Goal: Information Seeking & Learning: Learn about a topic

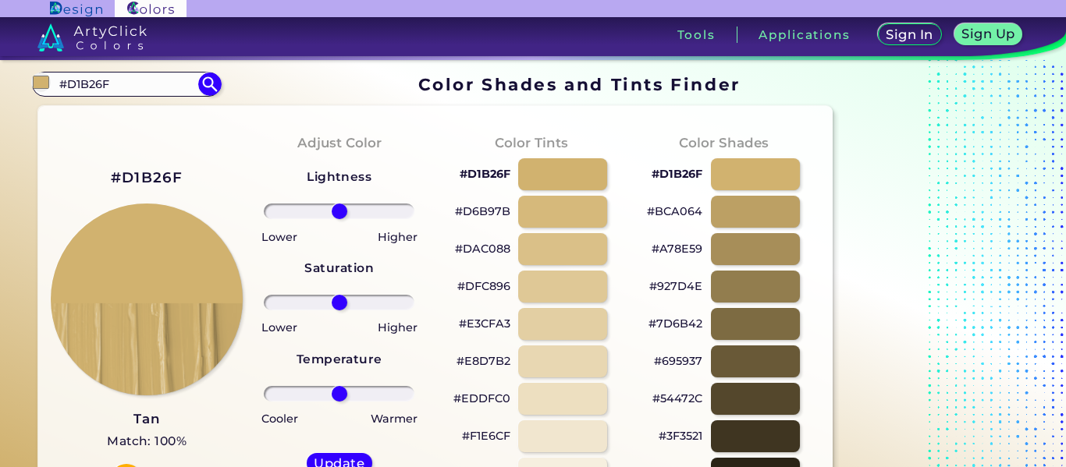
drag, startPoint x: 0, startPoint y: 92, endPoint x: 0, endPoint y: 108, distance: 15.6
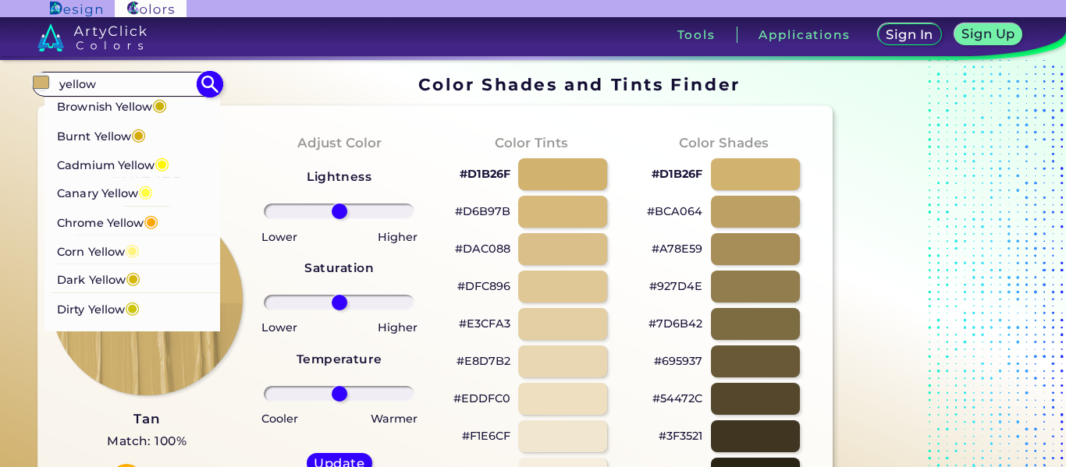
scroll to position [174, 0]
type input "yellow"
click at [166, 162] on span "◉" at bounding box center [161, 162] width 15 height 20
type input "#fff600"
type input "#FFF600"
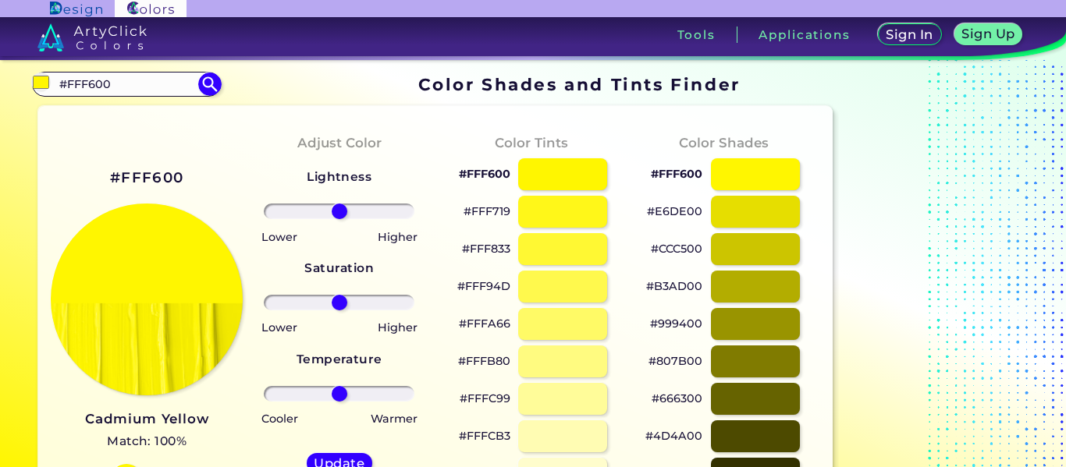
scroll to position [206, 0]
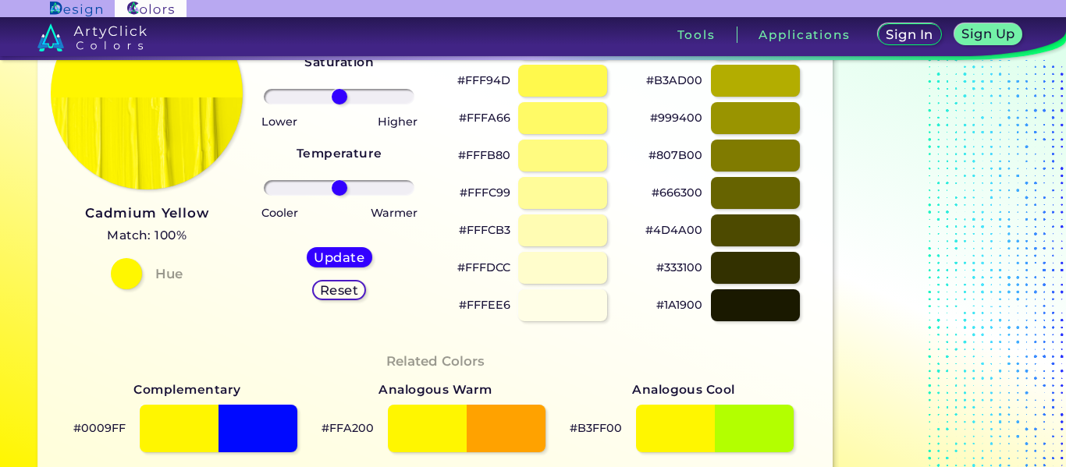
click at [735, 159] on div at bounding box center [755, 156] width 89 height 32
type input "#807b00"
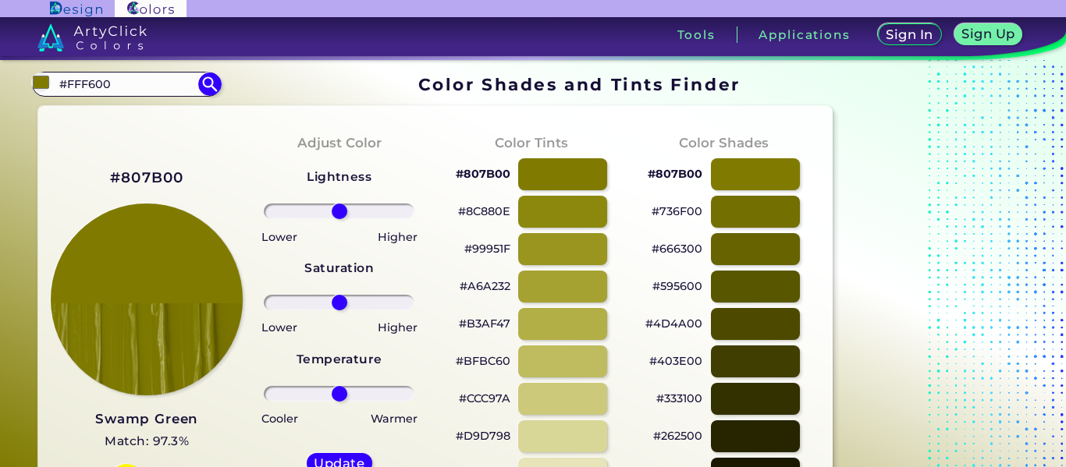
type input "c"
click at [160, 81] on input at bounding box center [126, 83] width 145 height 21
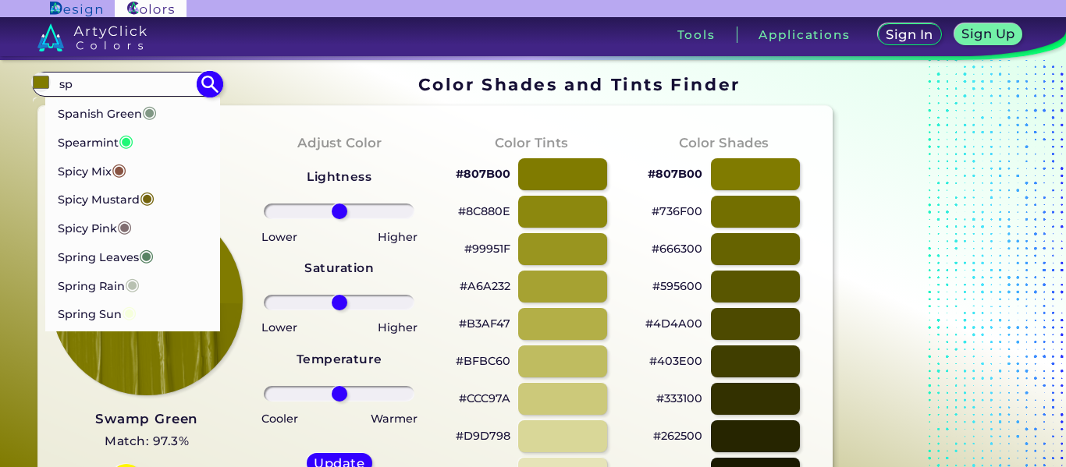
type input "spe"
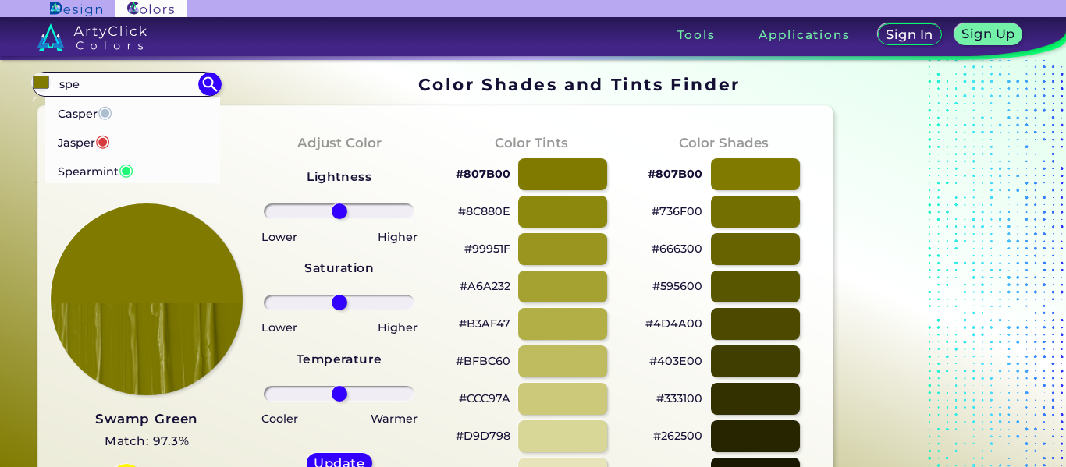
drag, startPoint x: 162, startPoint y: 81, endPoint x: 2, endPoint y: 94, distance: 160.4
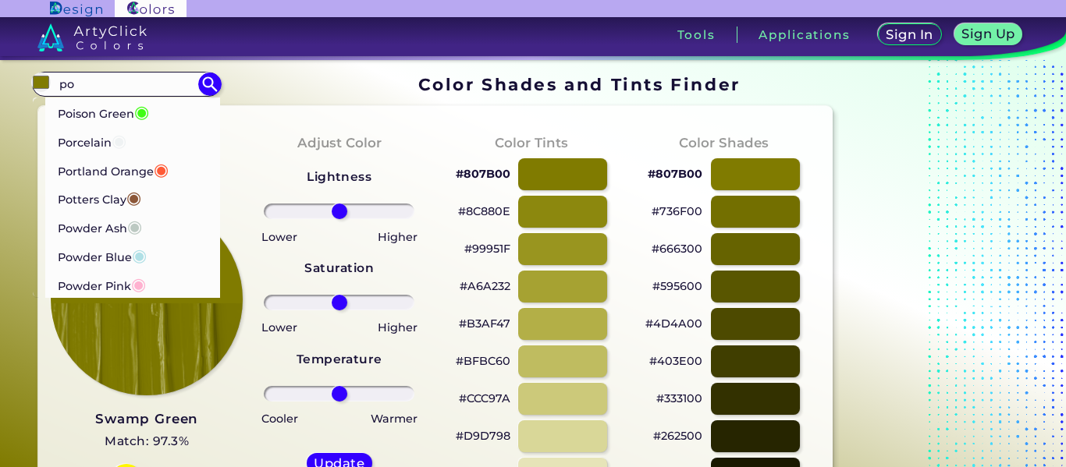
type input "p"
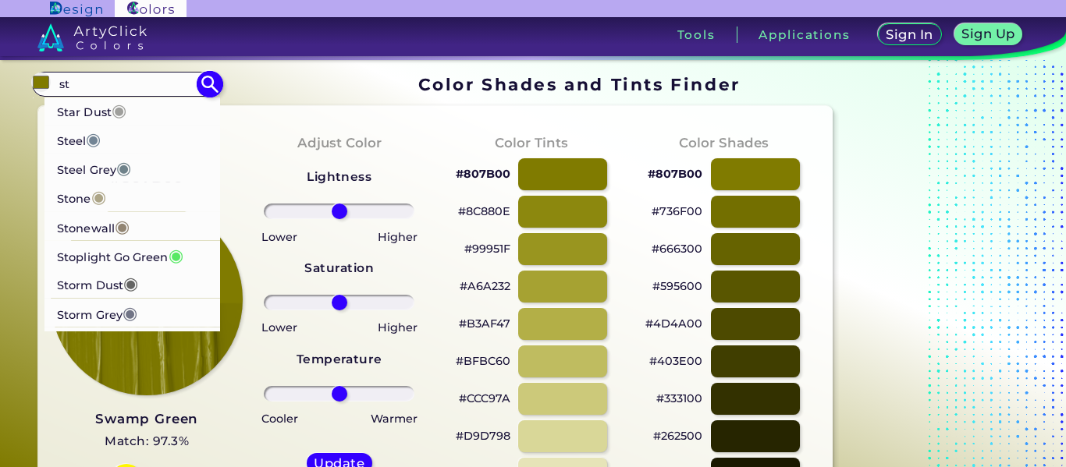
scroll to position [7, 0]
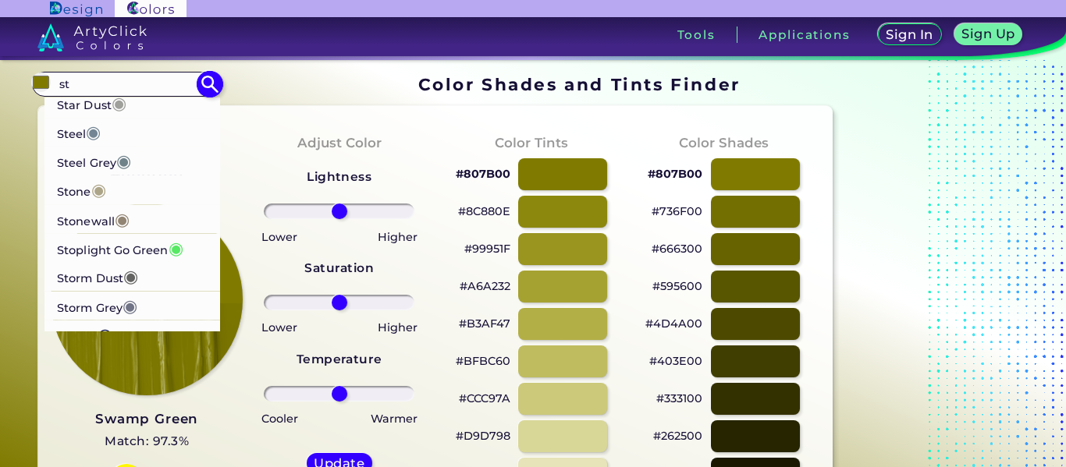
type input "st"
click at [142, 244] on p "Stoplight Go Green ◉" at bounding box center [120, 248] width 126 height 29
type input "#57e964"
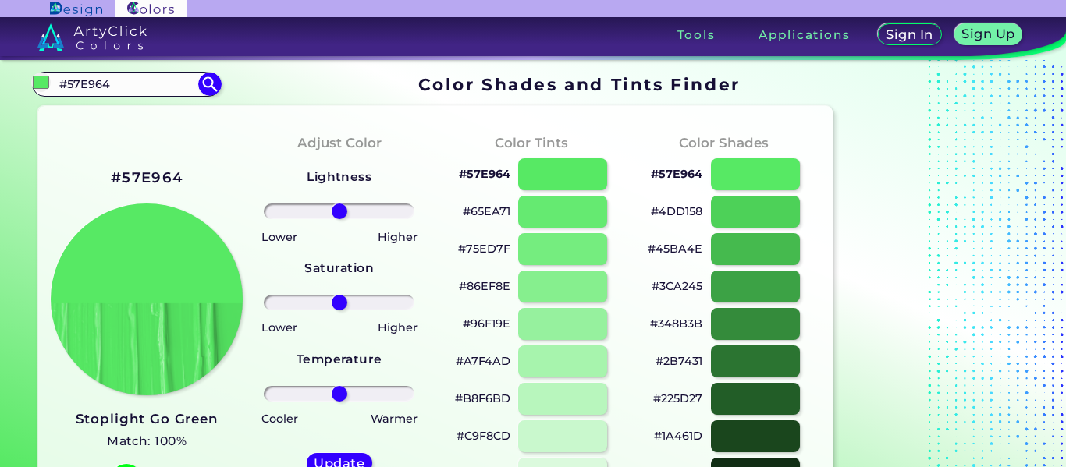
type input "d"
type input "mocha"
click at [128, 113] on li "Mocha ◉" at bounding box center [132, 112] width 175 height 29
type input "#9d7651"
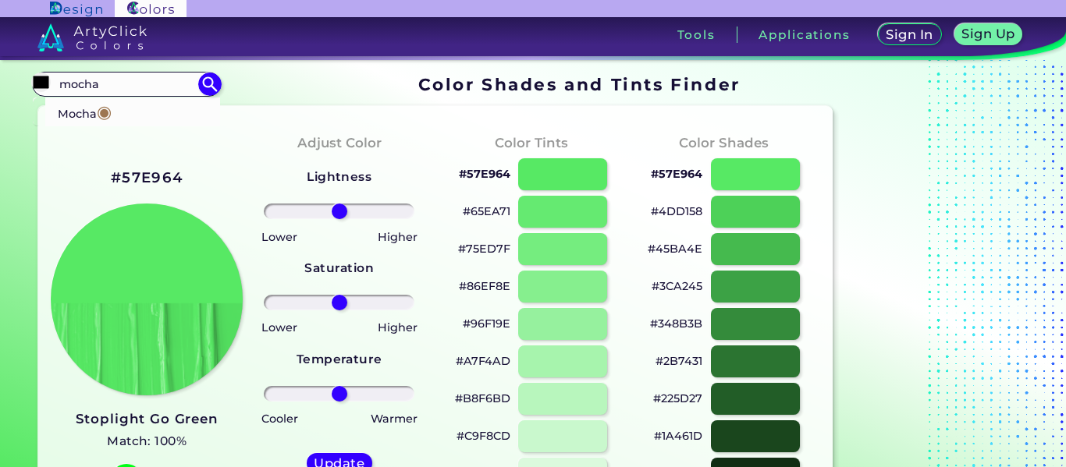
type input "#9D7651"
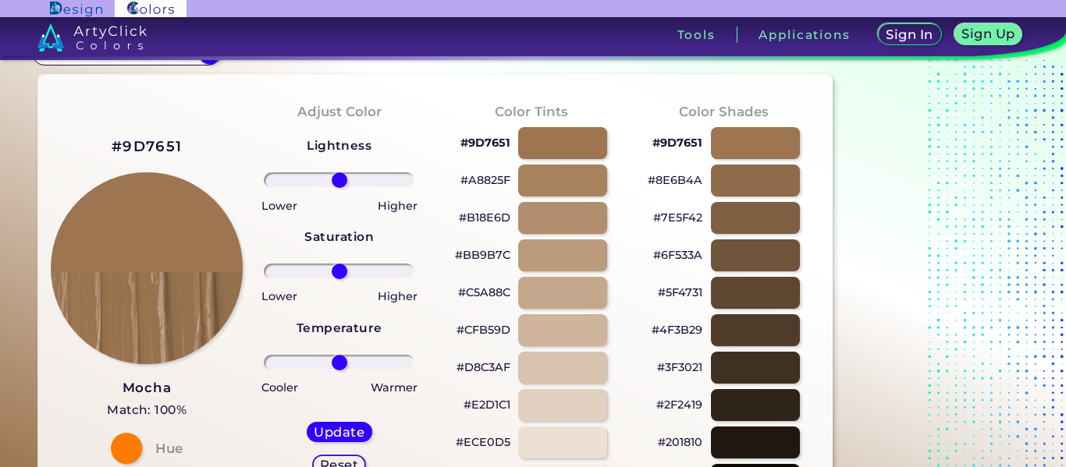
scroll to position [72, 0]
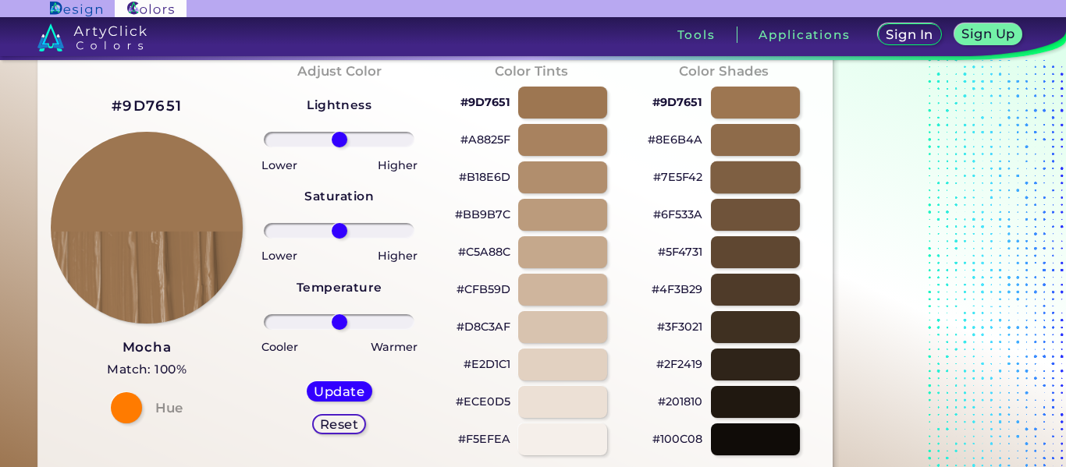
click at [769, 179] on div at bounding box center [755, 178] width 90 height 32
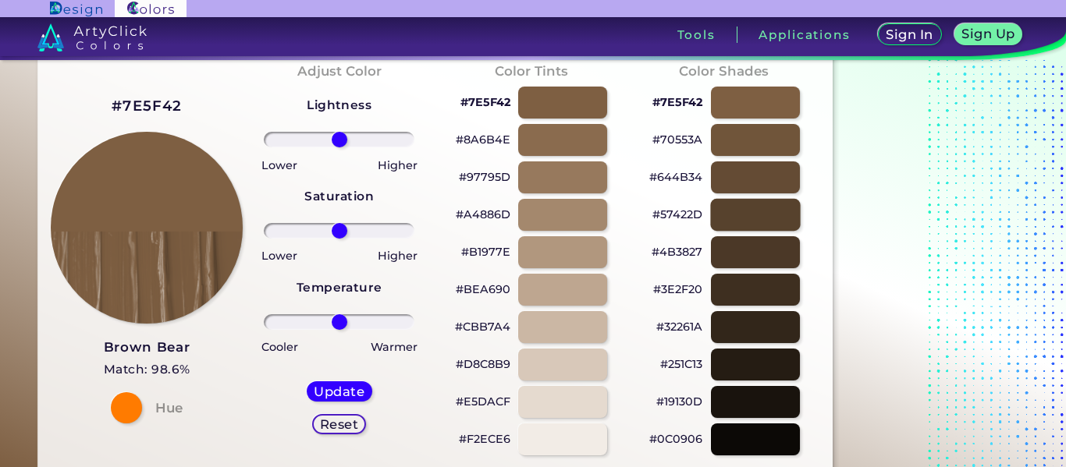
click at [730, 221] on div at bounding box center [755, 215] width 90 height 32
type input "#57422d"
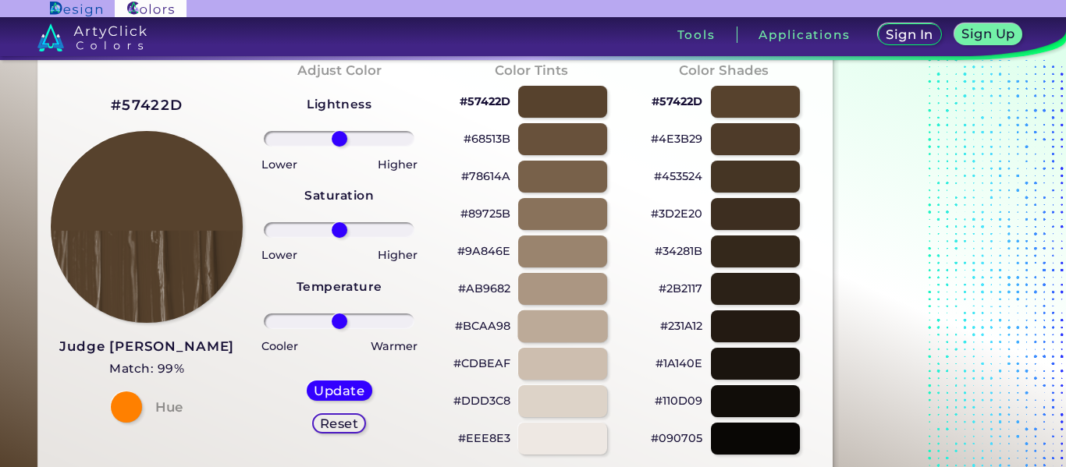
scroll to position [72, 0]
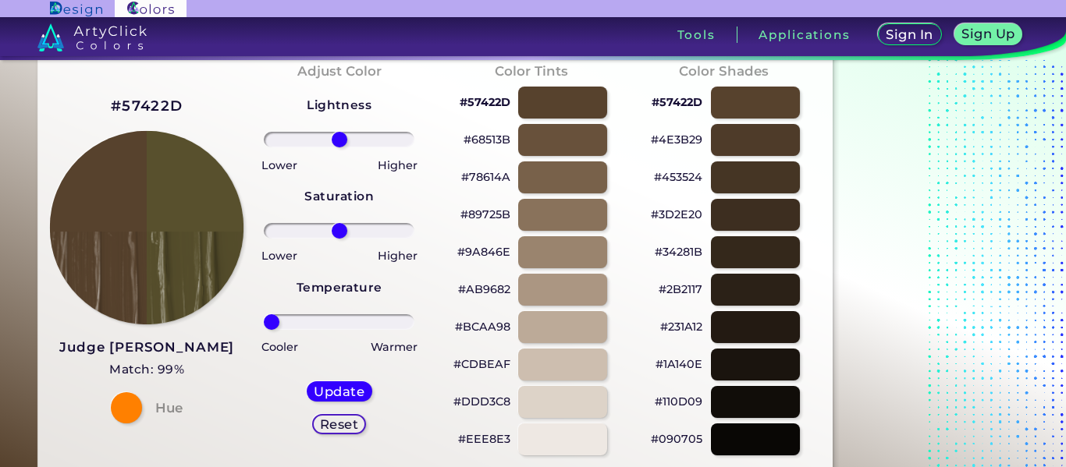
drag, startPoint x: 335, startPoint y: 327, endPoint x: 169, endPoint y: 318, distance: 167.2
type input "-100"
click at [264, 318] on input "range" at bounding box center [339, 322] width 151 height 16
drag, startPoint x: 334, startPoint y: 229, endPoint x: 162, endPoint y: 213, distance: 173.1
type input "-100"
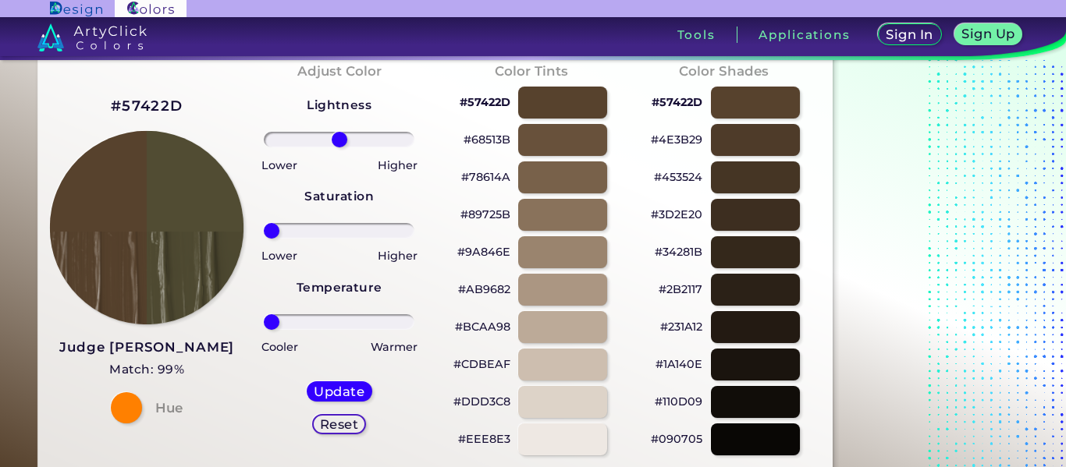
click at [264, 223] on input "range" at bounding box center [339, 231] width 151 height 16
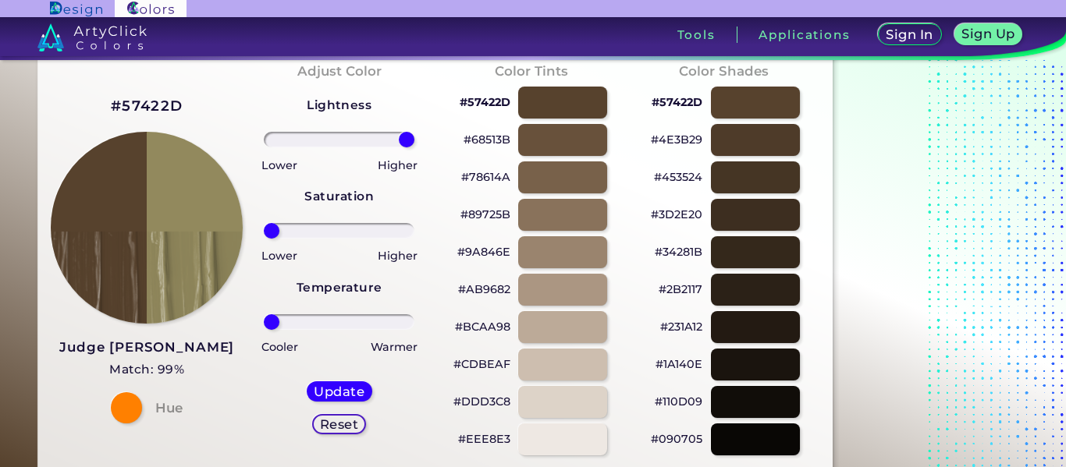
drag, startPoint x: 343, startPoint y: 147, endPoint x: 437, endPoint y: 165, distance: 96.1
type input "100"
click at [414, 147] on input "range" at bounding box center [339, 140] width 151 height 16
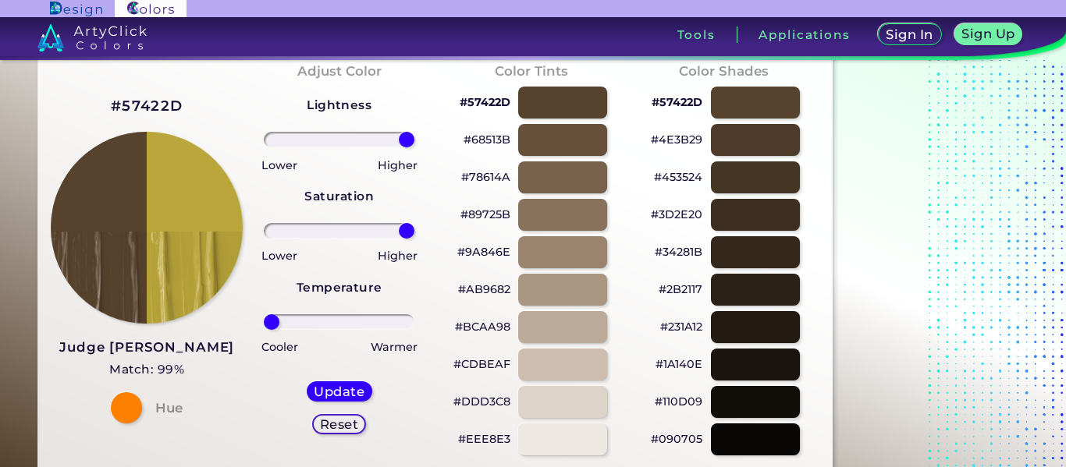
drag, startPoint x: 275, startPoint y: 228, endPoint x: 414, endPoint y: 235, distance: 138.3
click at [414, 235] on input "range" at bounding box center [339, 231] width 151 height 16
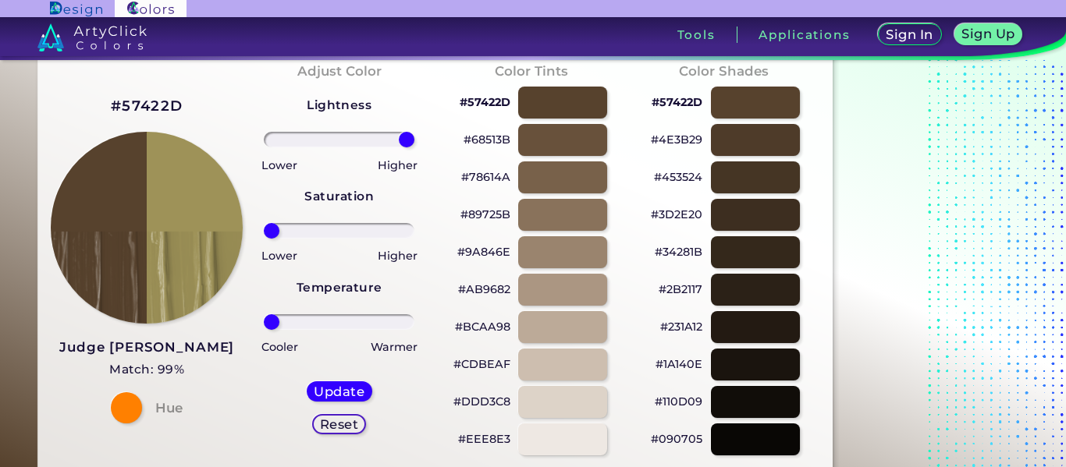
drag, startPoint x: 396, startPoint y: 229, endPoint x: 245, endPoint y: 232, distance: 150.6
type input "-100"
click at [264, 232] on input "range" at bounding box center [339, 231] width 151 height 16
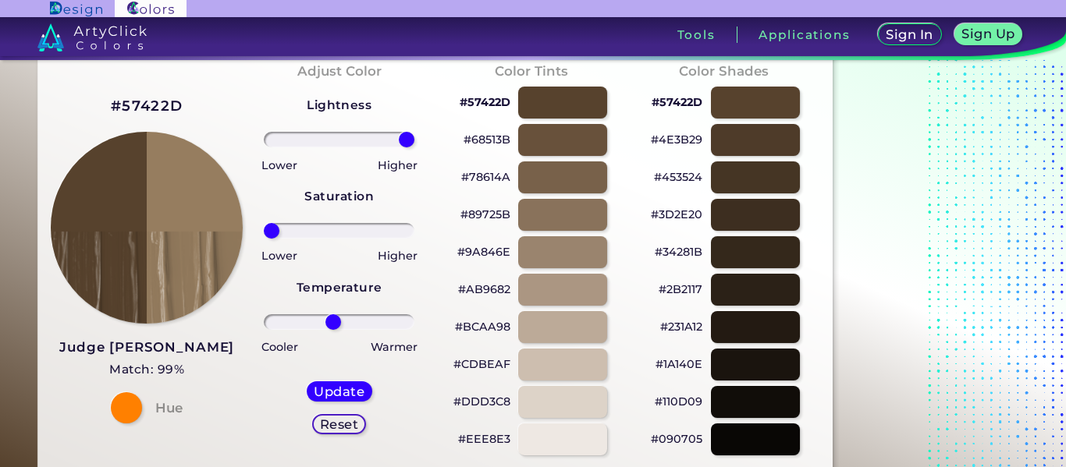
drag, startPoint x: 271, startPoint y: 326, endPoint x: 333, endPoint y: 323, distance: 62.5
click at [333, 323] on input "range" at bounding box center [339, 322] width 151 height 16
drag, startPoint x: 337, startPoint y: 321, endPoint x: 358, endPoint y: 240, distance: 83.8
type input "5"
click at [343, 320] on input "range" at bounding box center [339, 322] width 151 height 16
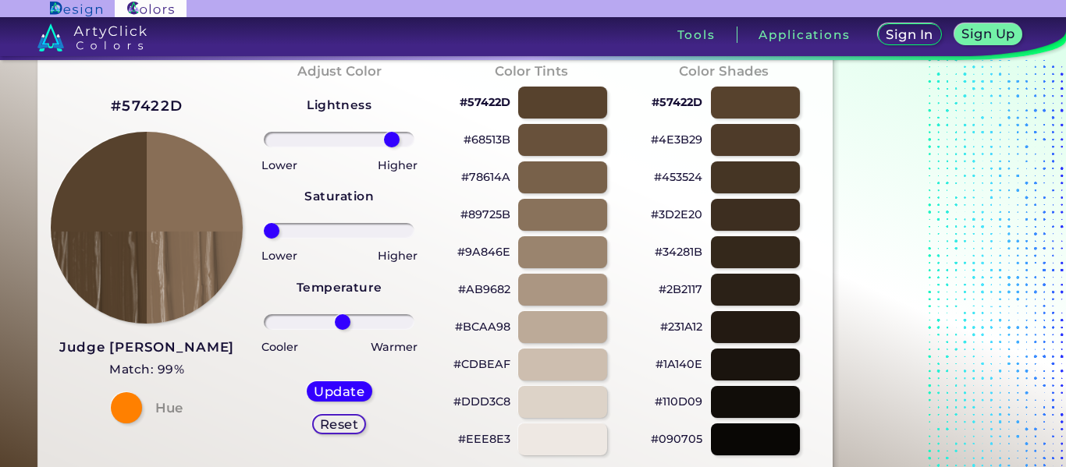
drag, startPoint x: 403, startPoint y: 137, endPoint x: 392, endPoint y: 137, distance: 11.0
type input "78"
click at [392, 137] on input "range" at bounding box center [339, 140] width 151 height 16
drag, startPoint x: 277, startPoint y: 228, endPoint x: 323, endPoint y: 231, distance: 46.1
type input "-24"
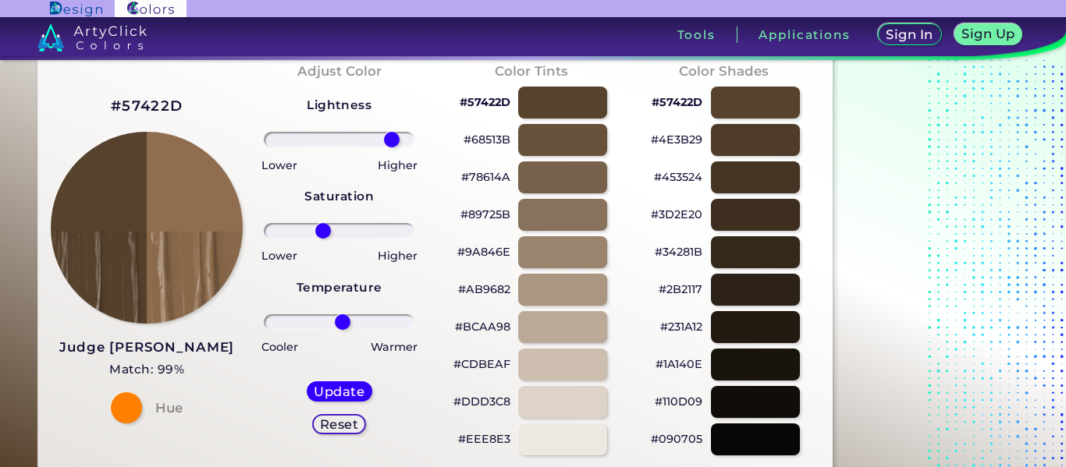
click at [323, 231] on input "range" at bounding box center [339, 231] width 151 height 16
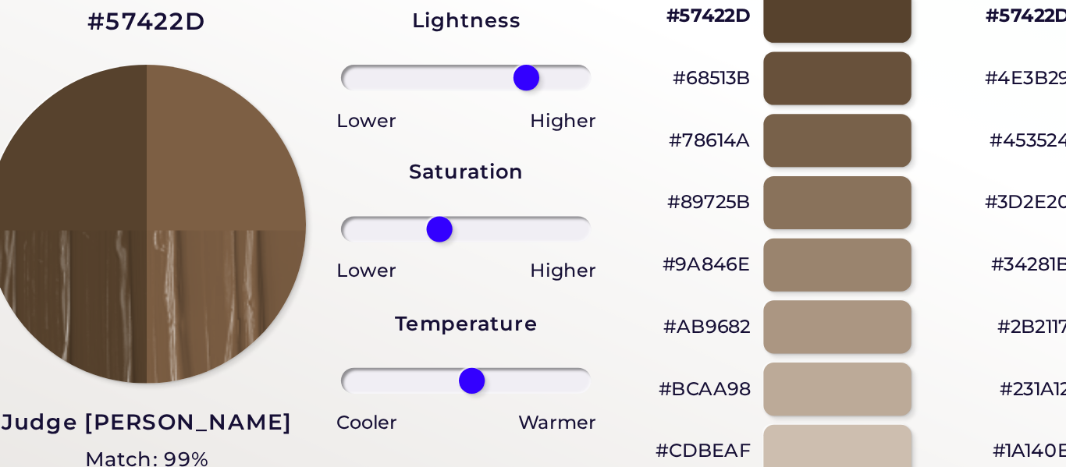
drag, startPoint x: 388, startPoint y: 142, endPoint x: 375, endPoint y: 141, distance: 13.3
click at [375, 141] on input "range" at bounding box center [339, 140] width 151 height 16
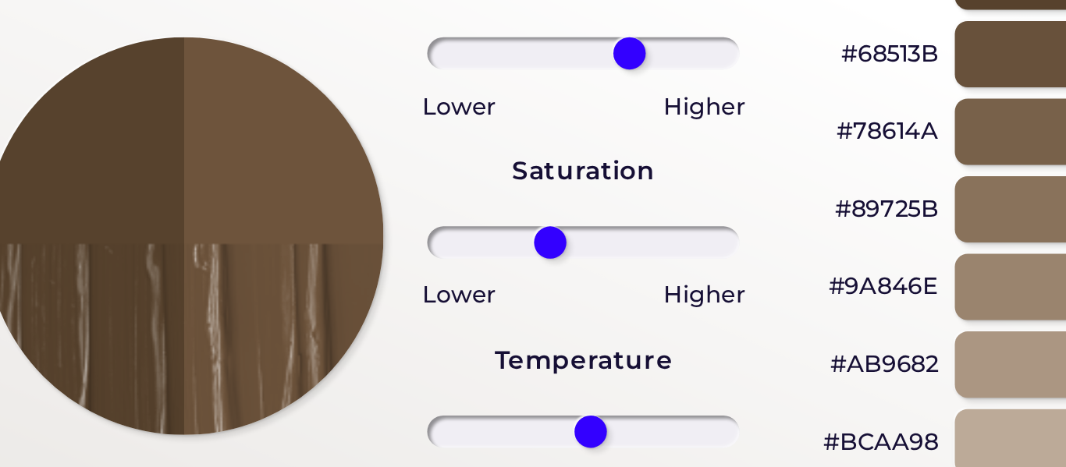
drag, startPoint x: 370, startPoint y: 141, endPoint x: 262, endPoint y: 174, distance: 112.5
type input "33"
click at [361, 139] on input "range" at bounding box center [339, 140] width 151 height 16
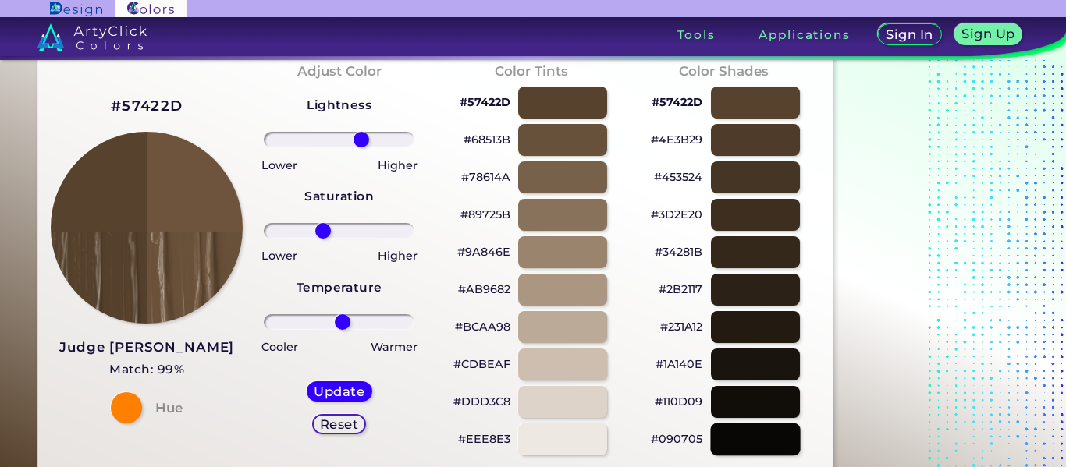
click at [729, 435] on div at bounding box center [755, 440] width 90 height 32
type input "#090705"
type input "0"
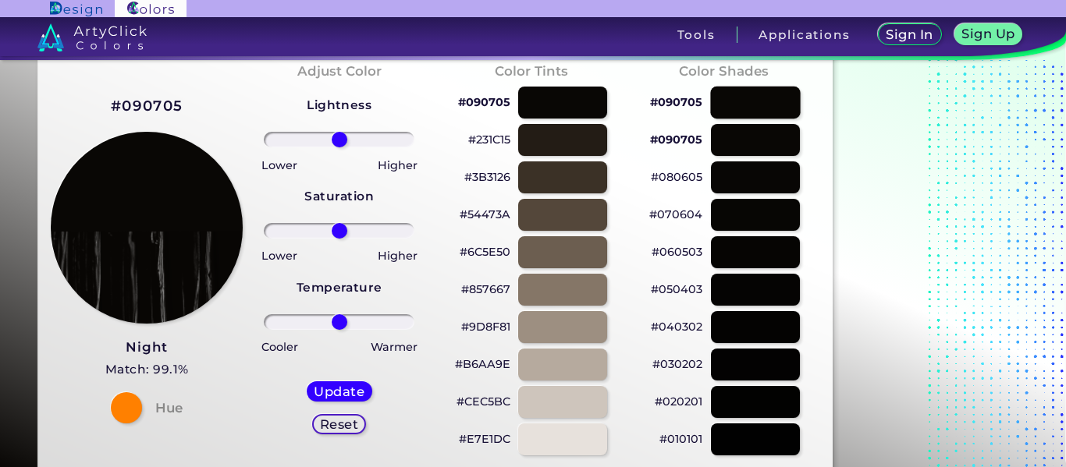
click at [774, 103] on div at bounding box center [755, 103] width 90 height 32
click at [758, 137] on div at bounding box center [755, 140] width 90 height 32
click at [762, 208] on div at bounding box center [755, 215] width 90 height 32
click at [759, 258] on div at bounding box center [755, 252] width 90 height 32
click at [756, 293] on div at bounding box center [755, 290] width 90 height 32
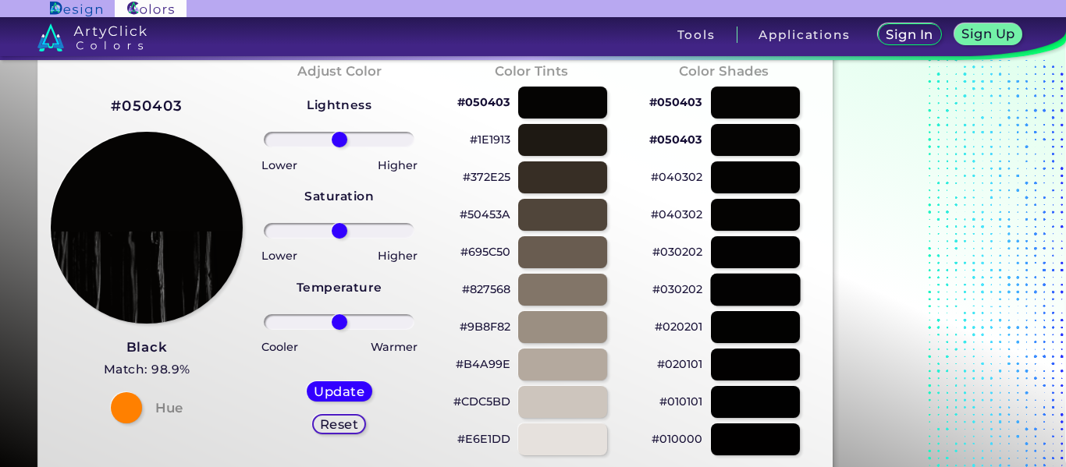
type input "#030202"
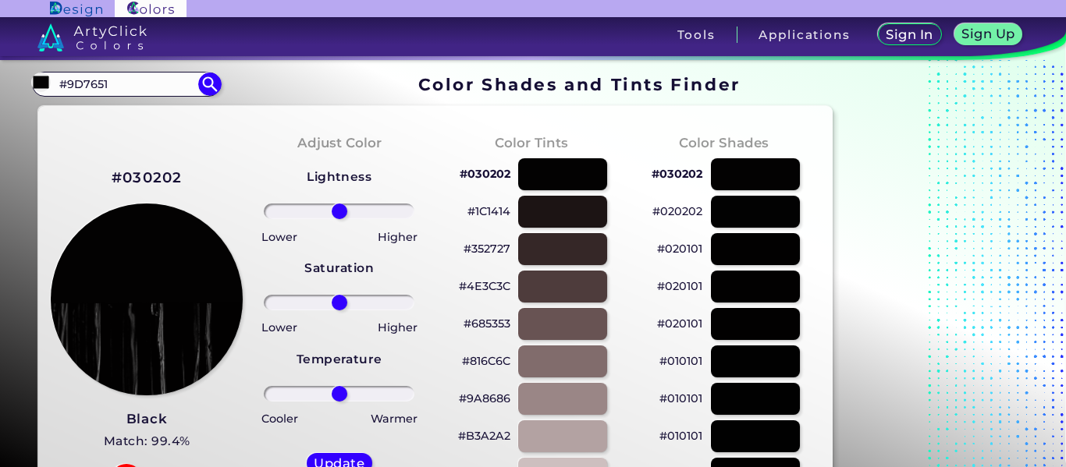
drag, startPoint x: 124, startPoint y: 85, endPoint x: 2, endPoint y: 98, distance: 123.1
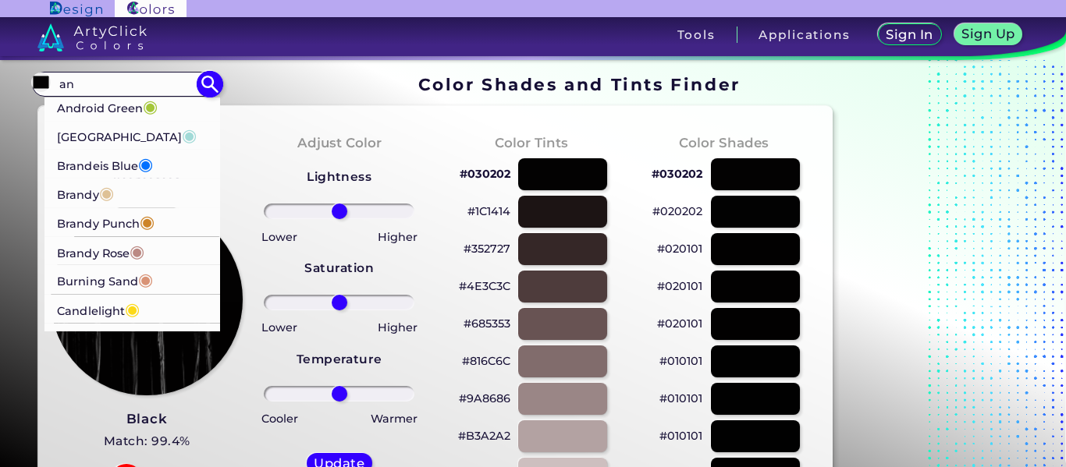
type input "a"
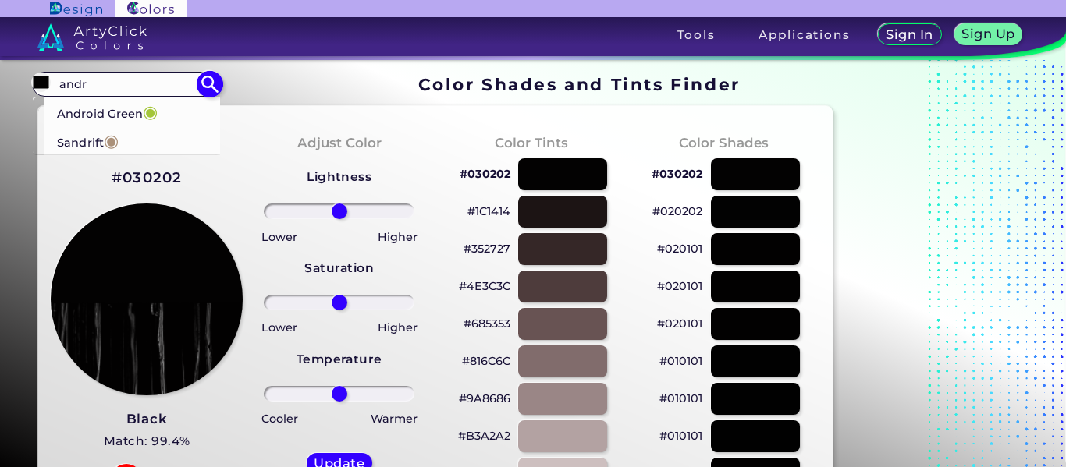
type input "andr"
click at [105, 109] on p "Android Green ◉" at bounding box center [107, 112] width 101 height 29
type input "#a4c639"
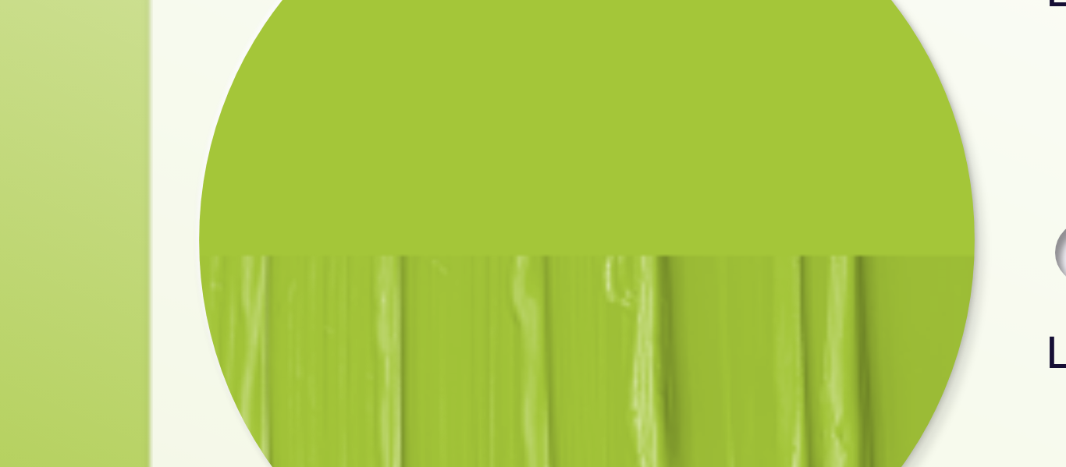
click at [141, 289] on img at bounding box center [146, 299] width 193 height 193
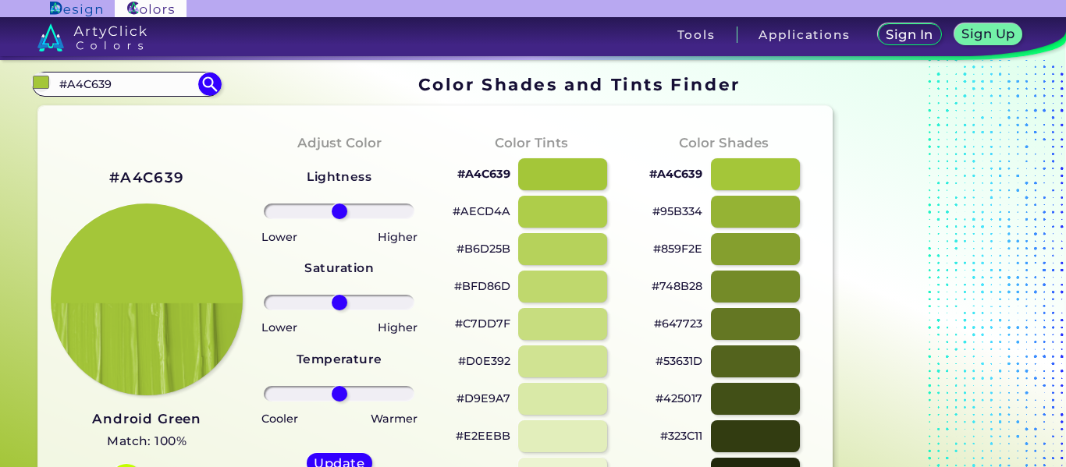
drag, startPoint x: 157, startPoint y: 88, endPoint x: 0, endPoint y: 84, distance: 156.9
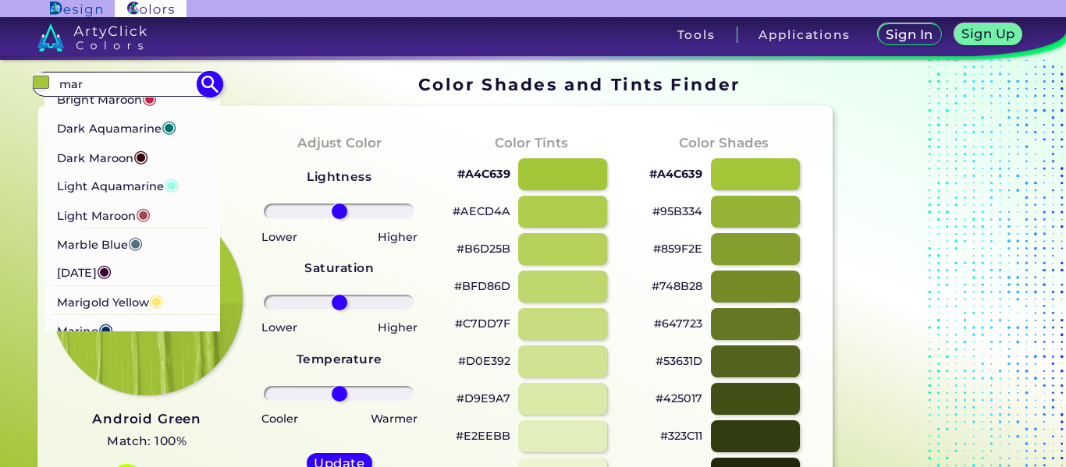
scroll to position [183, 0]
type input "mar"
click at [91, 269] on p "[DATE] ◉" at bounding box center [84, 272] width 55 height 29
type input "#350036"
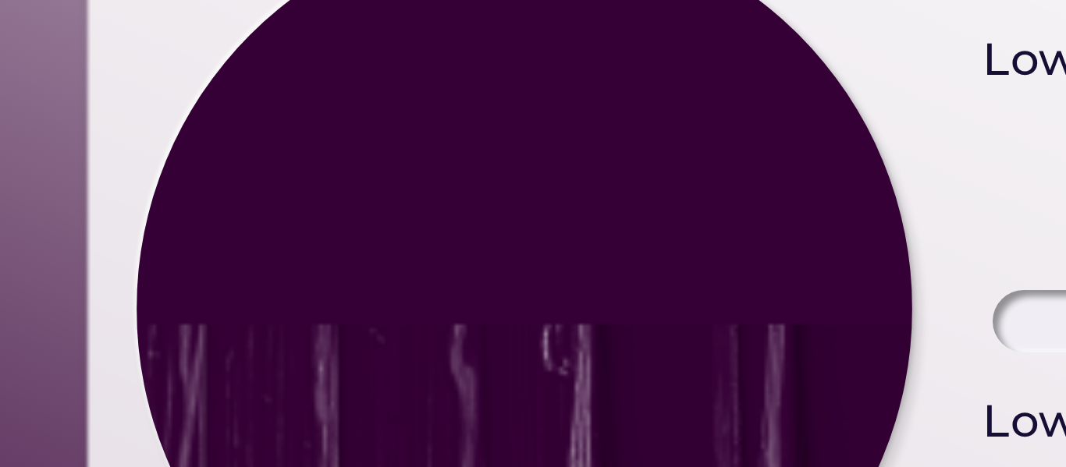
scroll to position [5, 0]
